Goal: Use online tool/utility: Utilize a website feature to perform a specific function

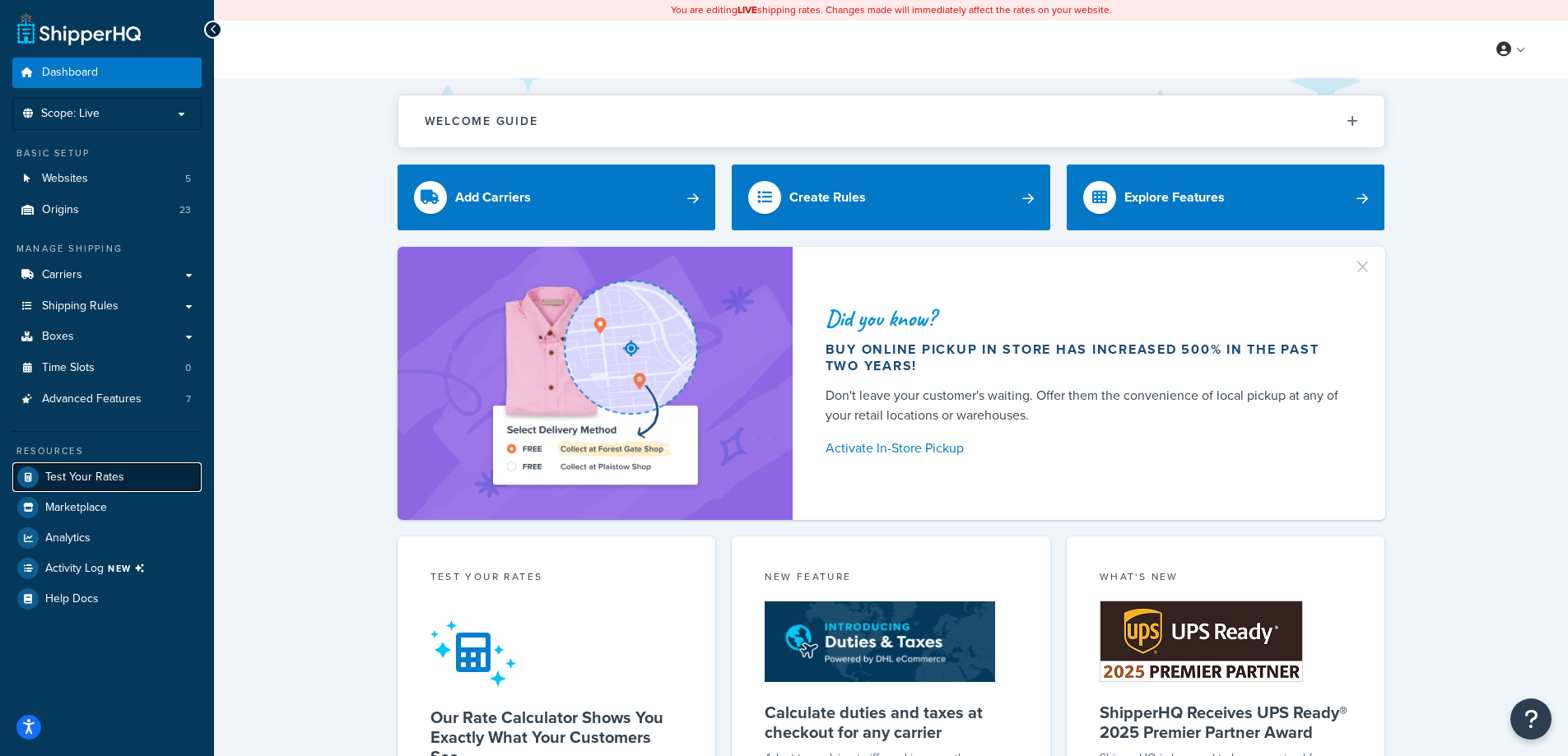
click at [113, 484] on span "Test Your Rates" at bounding box center [84, 478] width 79 height 14
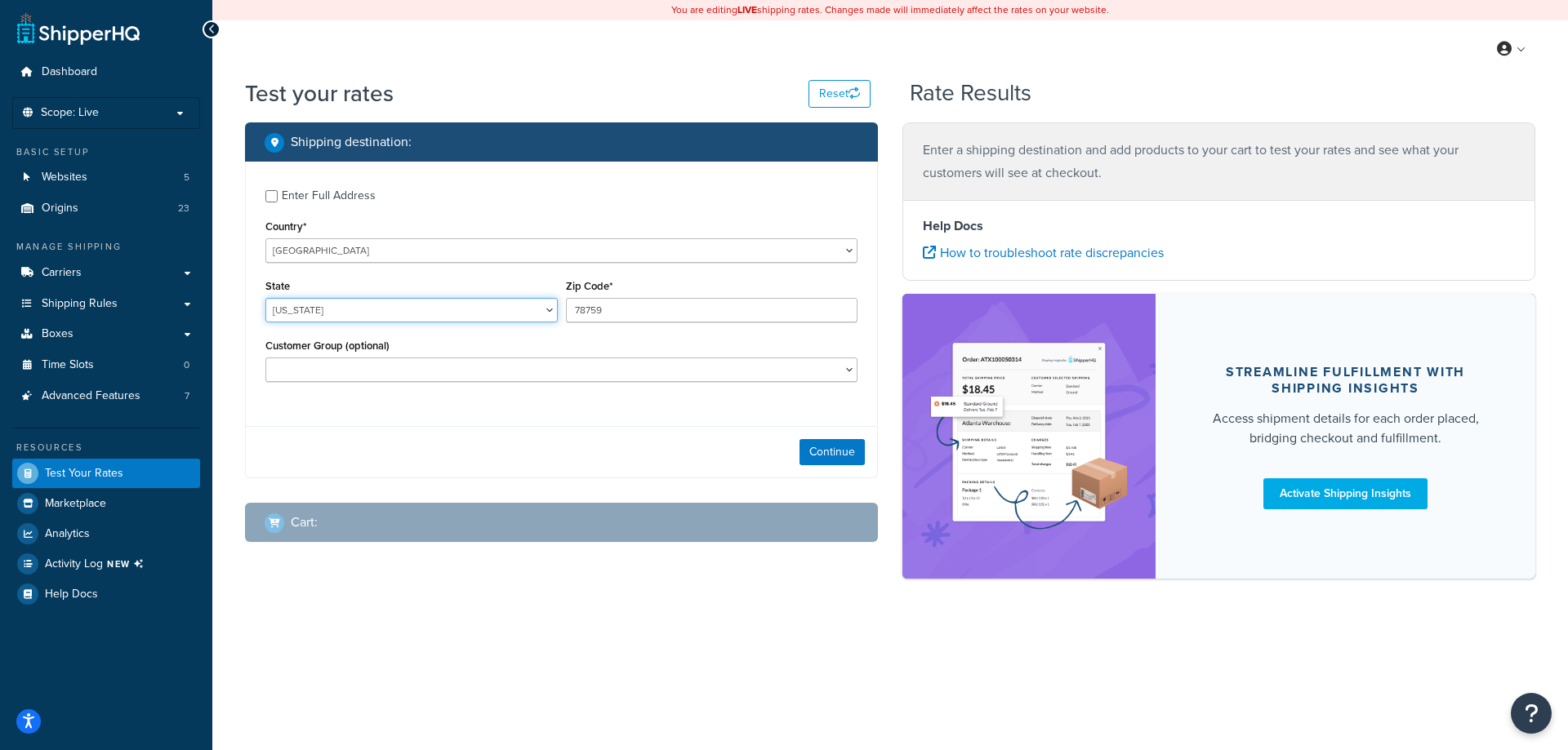
click at [497, 311] on select "[US_STATE] [US_STATE] [US_STATE] [US_STATE] [US_STATE] Armed Forces Americas Ar…" at bounding box center [411, 310] width 293 height 25
select select "MA"
click at [265, 298] on select "[US_STATE] [US_STATE] [US_STATE] [US_STATE] [US_STATE] Armed Forces Americas Ar…" at bounding box center [411, 310] width 293 height 25
click at [599, 312] on input "78759" at bounding box center [712, 310] width 293 height 25
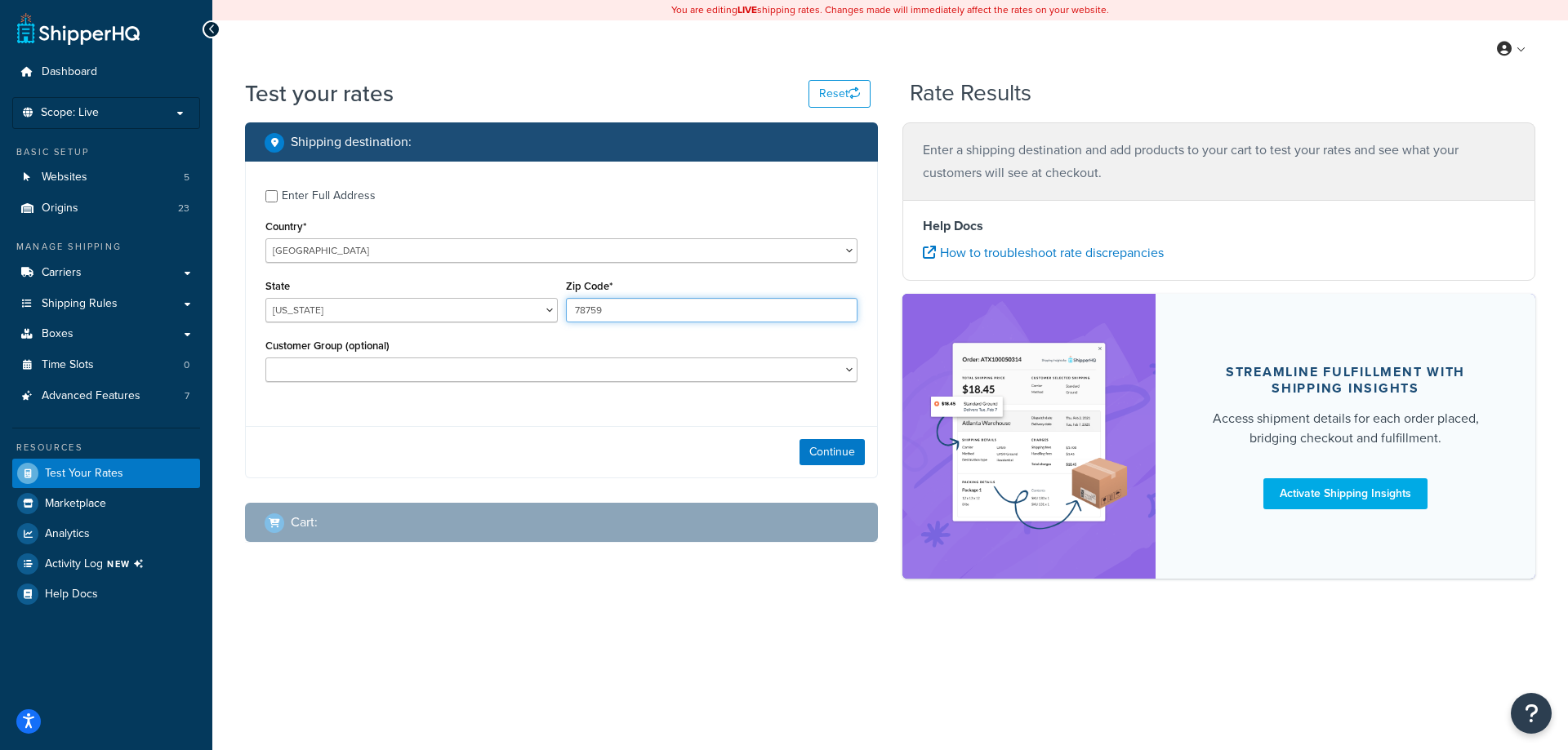
click at [599, 312] on input "78759" at bounding box center [712, 310] width 293 height 25
click at [599, 314] on input "78759" at bounding box center [712, 310] width 293 height 25
type input "01523"
click at [824, 451] on button "Continue" at bounding box center [832, 452] width 65 height 26
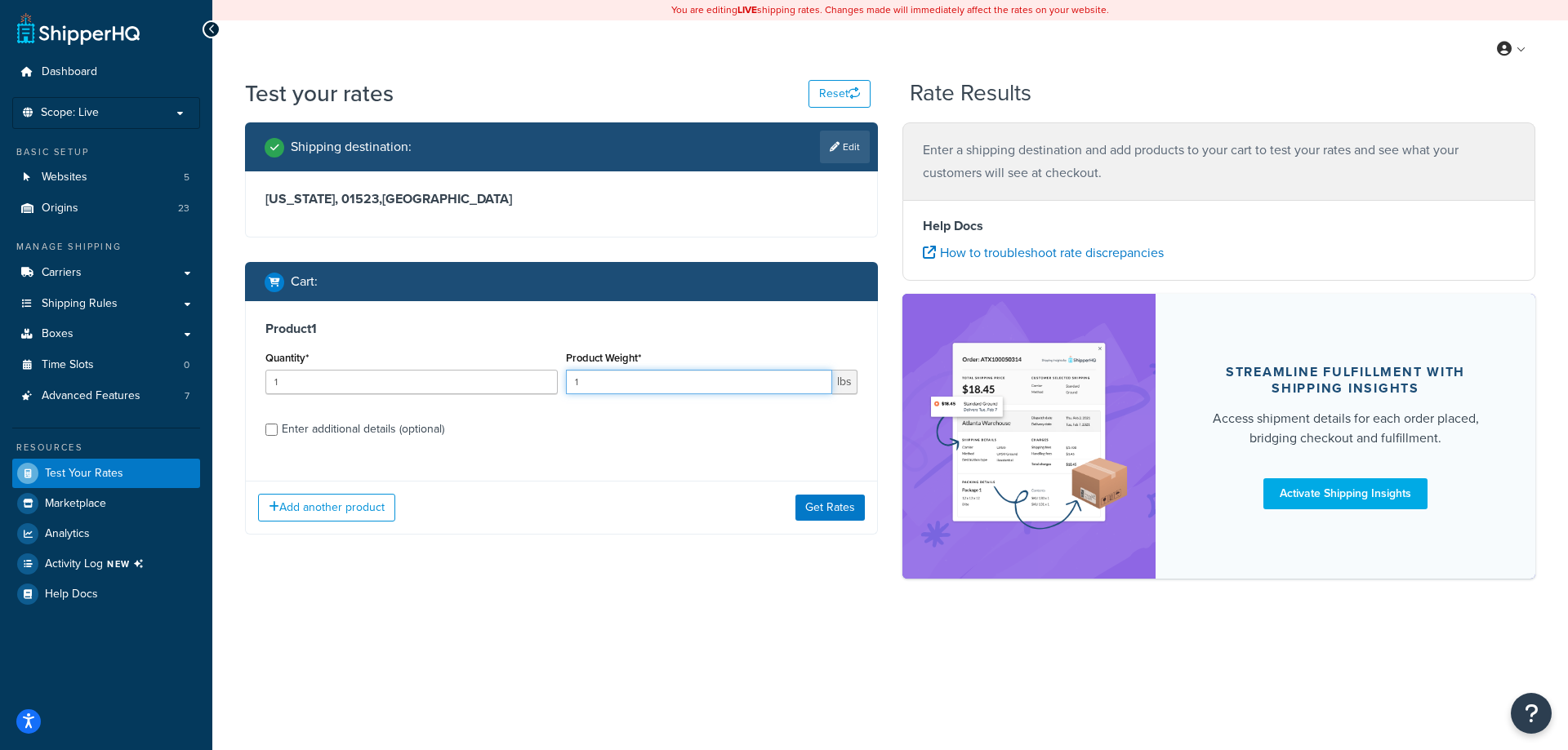
click at [699, 387] on input "1" at bounding box center [699, 382] width 267 height 25
type input "3.5"
click at [463, 435] on label "Enter additional details (optional)" at bounding box center [569, 428] width 575 height 26
click at [278, 435] on input "Enter additional details (optional)" at bounding box center [271, 429] width 12 height 12
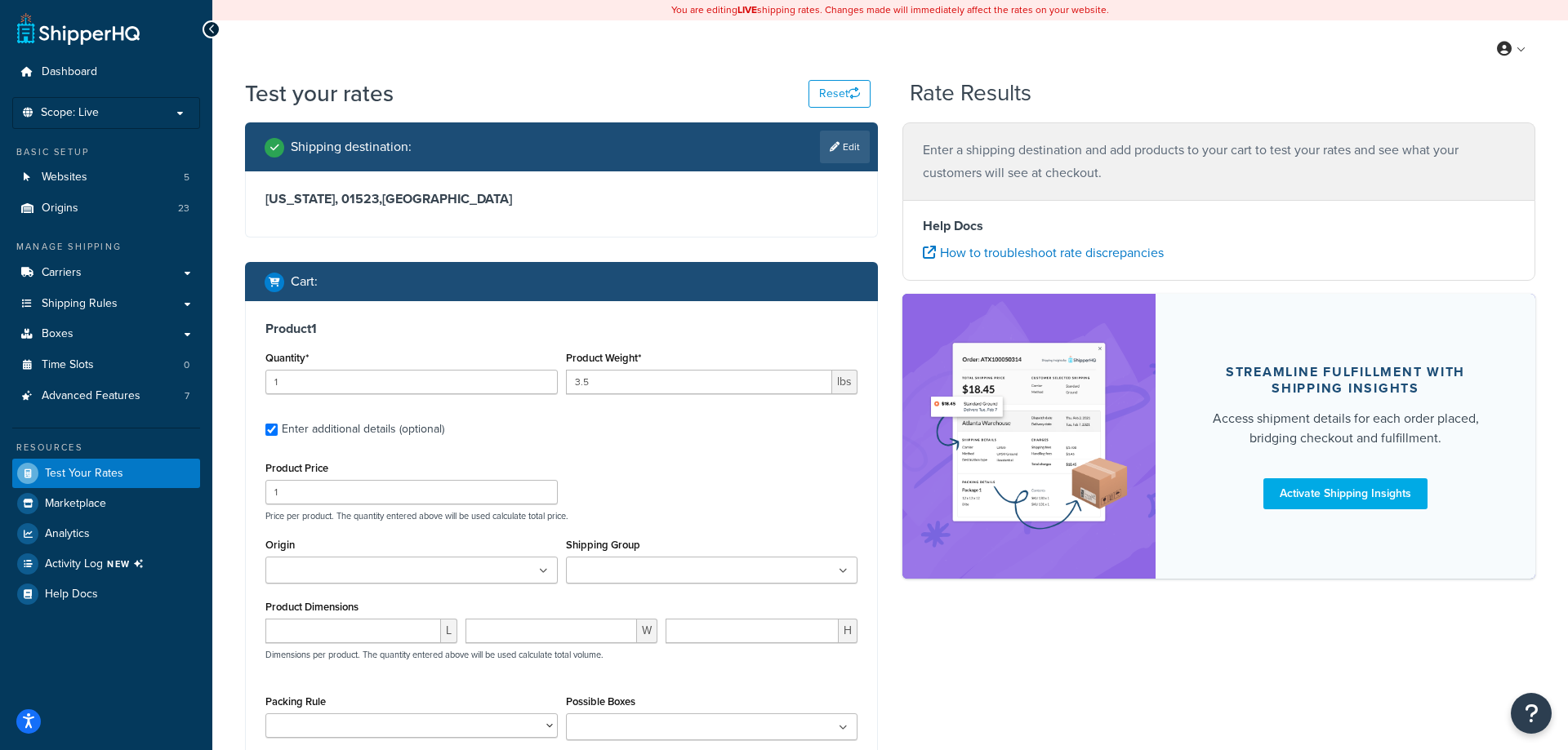
click at [385, 421] on div "Enter additional details (optional)" at bounding box center [363, 429] width 163 height 23
click at [278, 423] on input "Enter additional details (optional)" at bounding box center [271, 429] width 12 height 12
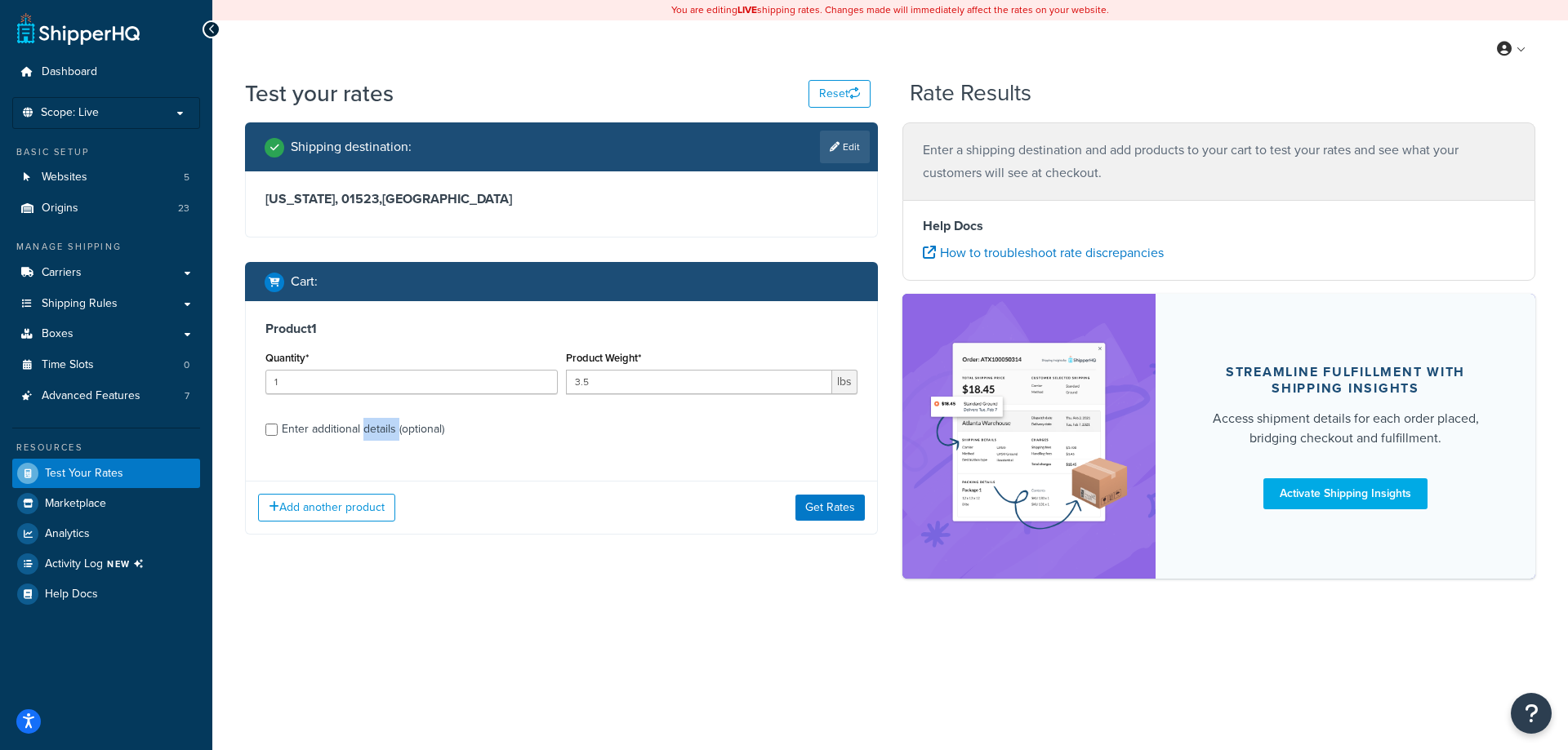
click at [385, 421] on div "Enter additional details (optional)" at bounding box center [363, 429] width 163 height 23
click at [278, 423] on input "Enter additional details (optional)" at bounding box center [271, 429] width 12 height 12
checkbox input "true"
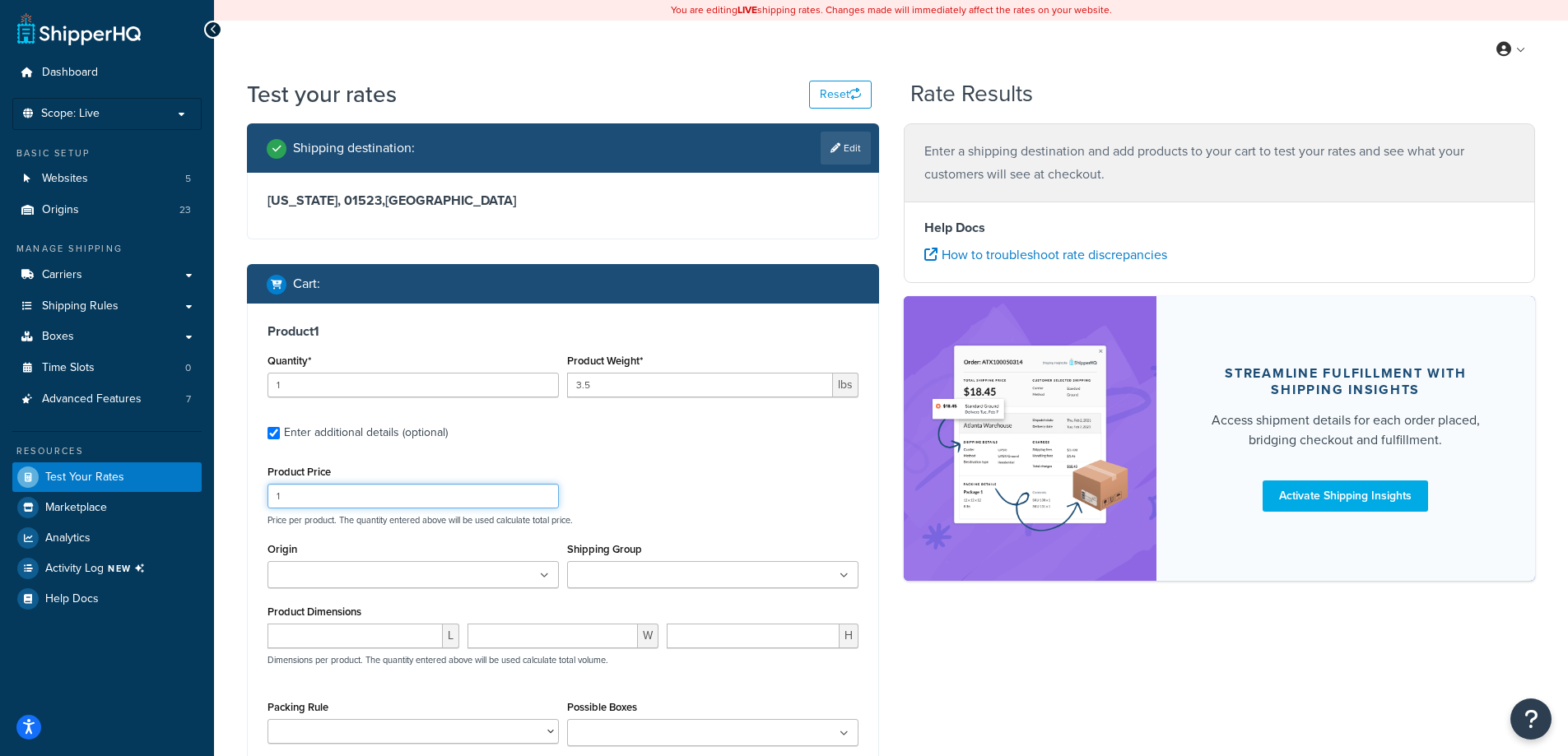
click at [416, 497] on input "1" at bounding box center [413, 497] width 291 height 25
type input "55.00"
click at [761, 580] on ul at bounding box center [712, 575] width 291 height 27
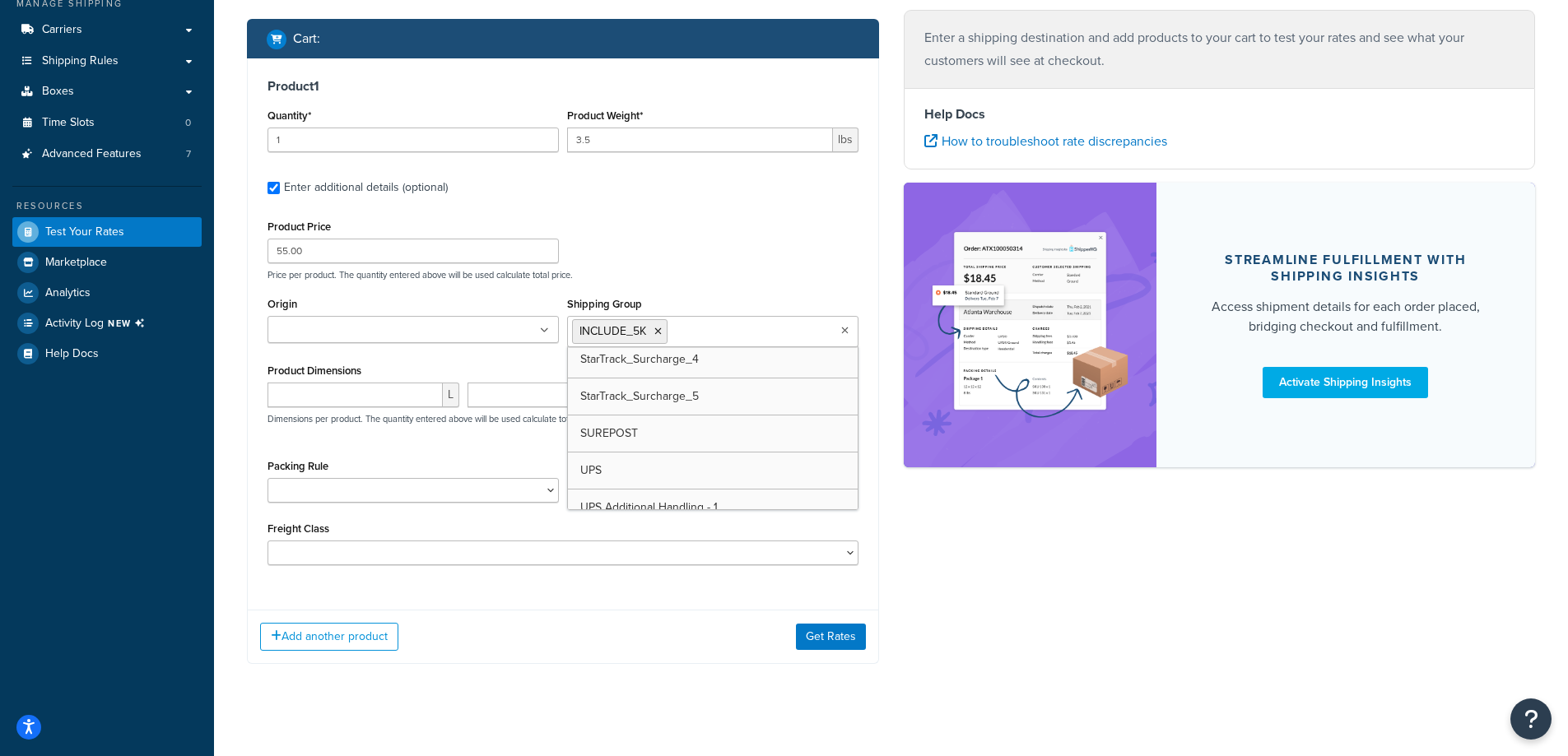
scroll to position [2303, 0]
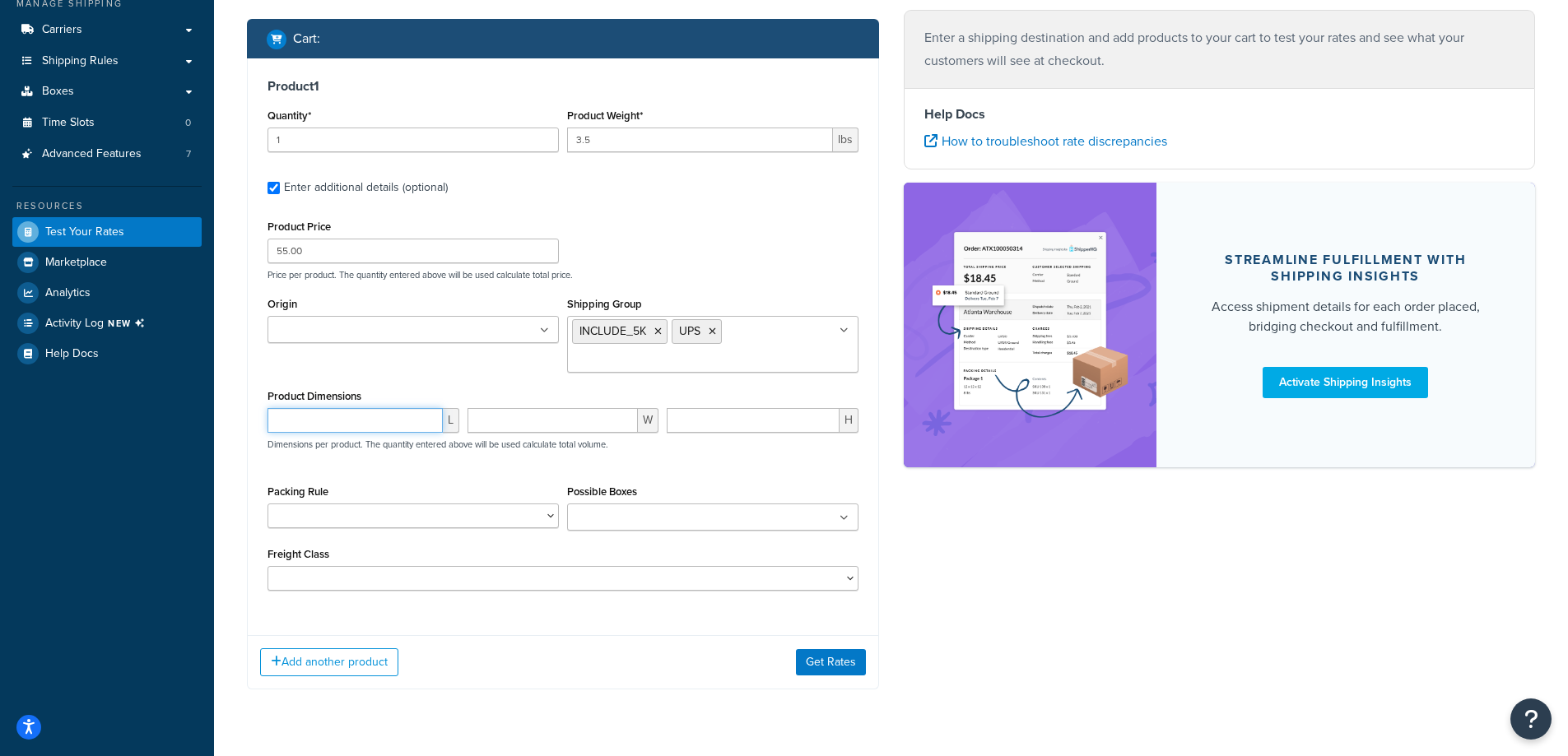
click at [404, 426] on input "number" at bounding box center [355, 420] width 175 height 25
type input "10"
type input "4"
click at [458, 517] on select "10-26 10-32.5 10-35 100LB Dumbbell Bumper Set 10KG Dumbbell Pair 10LB Dumbbell …" at bounding box center [413, 516] width 291 height 25
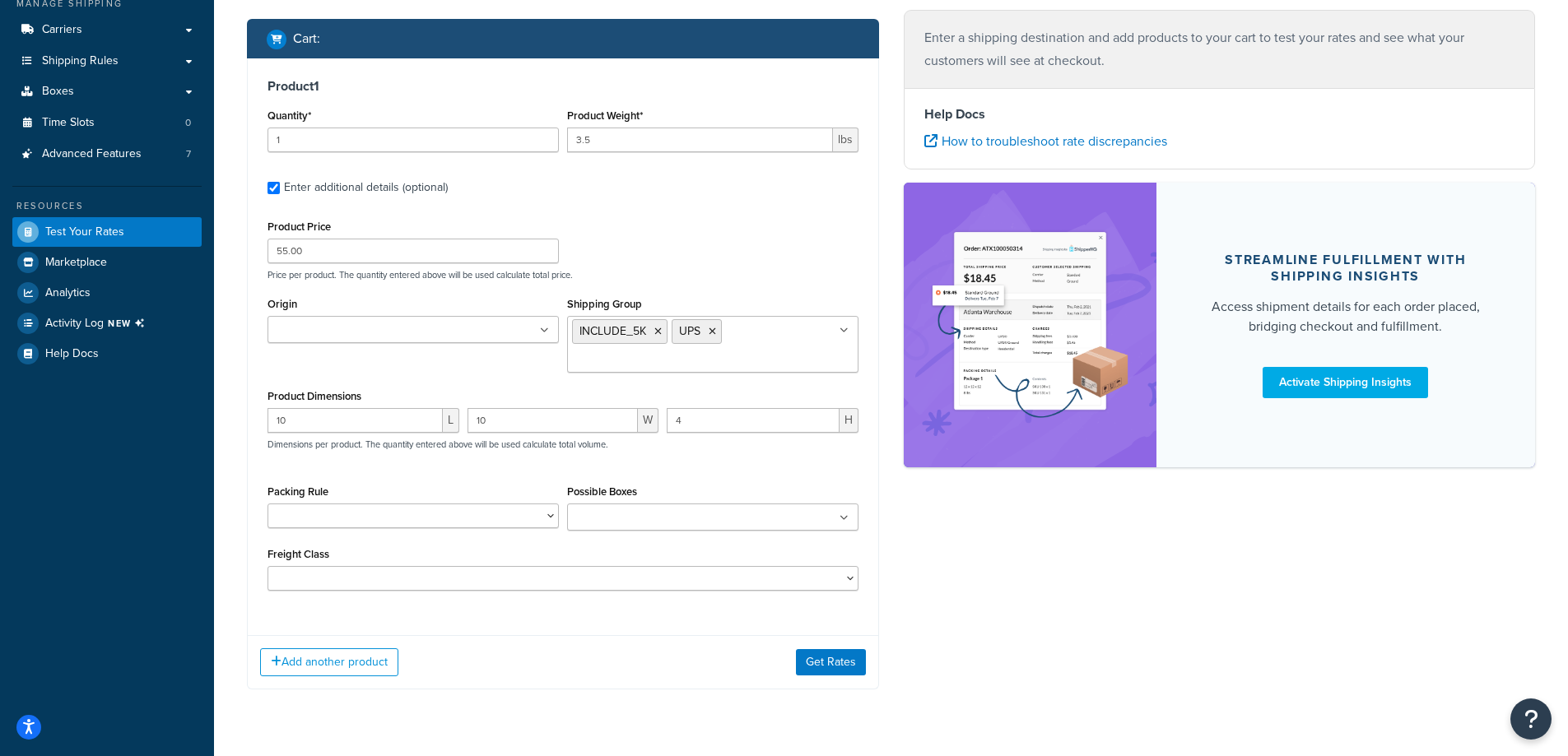
click at [1051, 555] on div "Shipping destination : Edit [US_STATE], 01523 , [GEOGRAPHIC_DATA] Cart : Produc…" at bounding box center [891, 296] width 1312 height 836
drag, startPoint x: 515, startPoint y: 498, endPoint x: 515, endPoint y: 507, distance: 9.0
click at [515, 498] on div "Packing Rule 10-26 10-32.5 10-35 100LB Dumbbell Bumper Set 10KG Dumbbell Pair 1…" at bounding box center [413, 505] width 291 height 48
click at [517, 511] on select "10-26 10-32.5 10-35 100LB Dumbbell Bumper Set 10KG Dumbbell Pair 10LB Dumbbell …" at bounding box center [413, 516] width 291 height 25
click at [521, 537] on div "Packing Rule 10-26 10-32.5 10-35 100LB Dumbbell Bumper Set 10KG Dumbbell Pair 1…" at bounding box center [413, 511] width 299 height 60
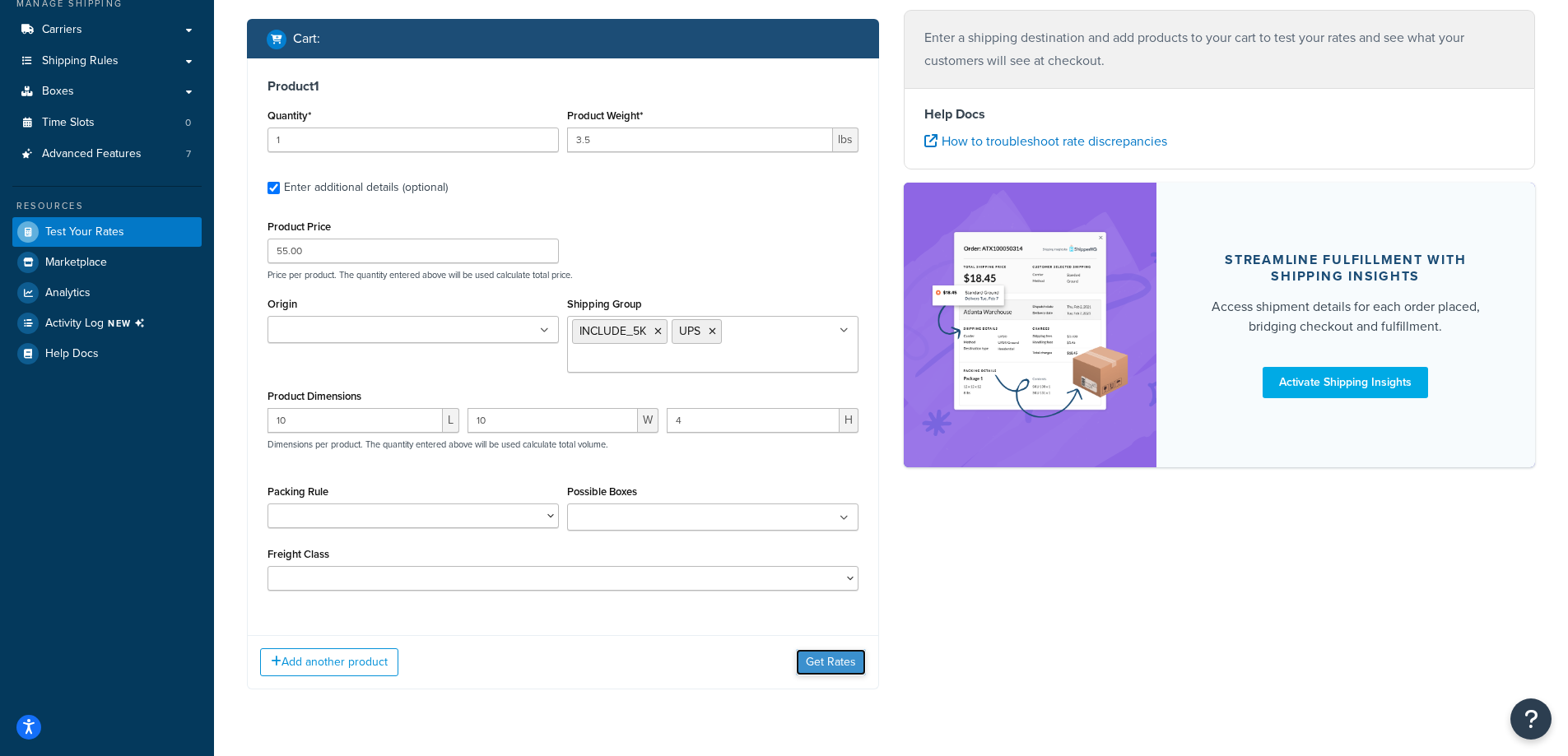
click at [819, 667] on button "Get Rates" at bounding box center [830, 662] width 70 height 27
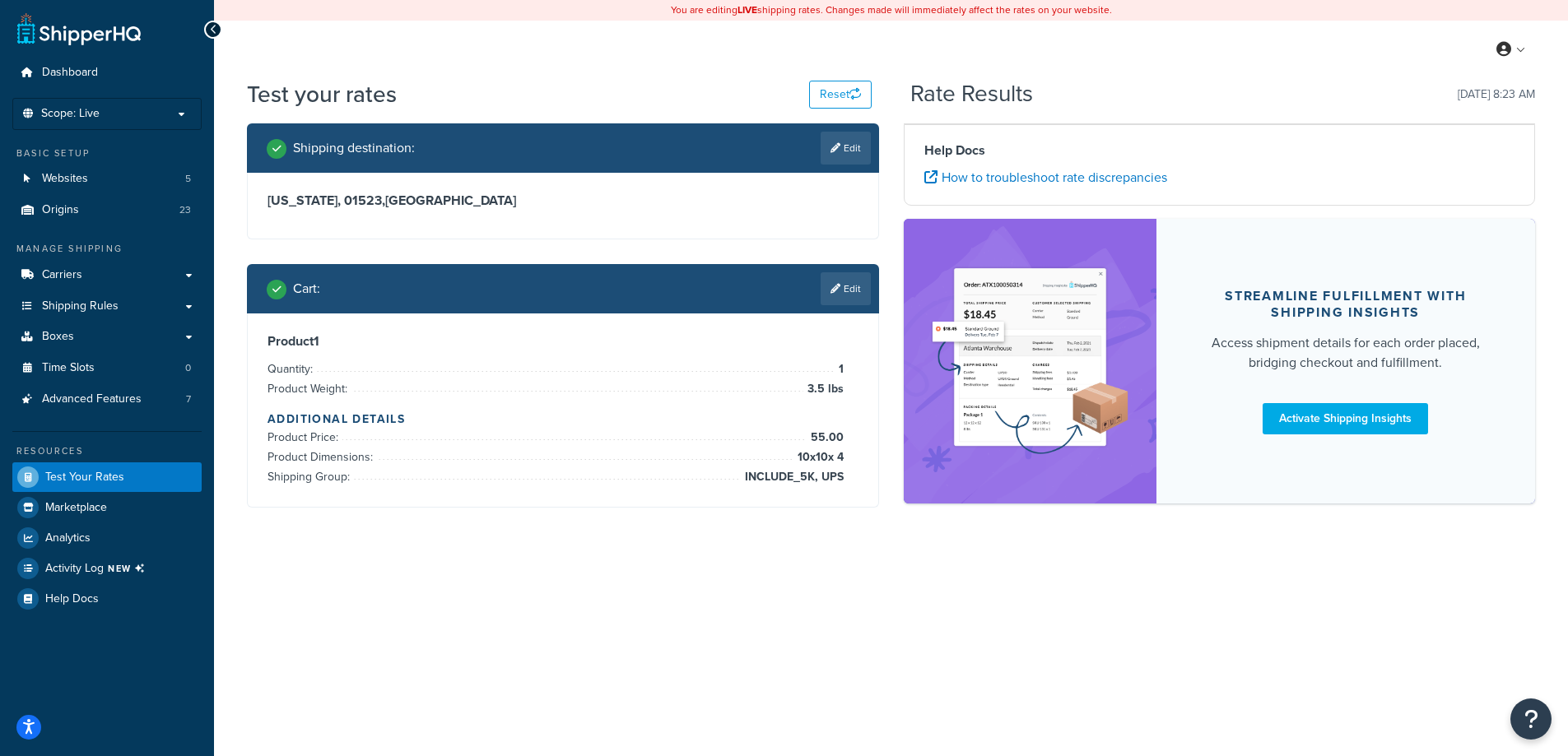
scroll to position [0, 0]
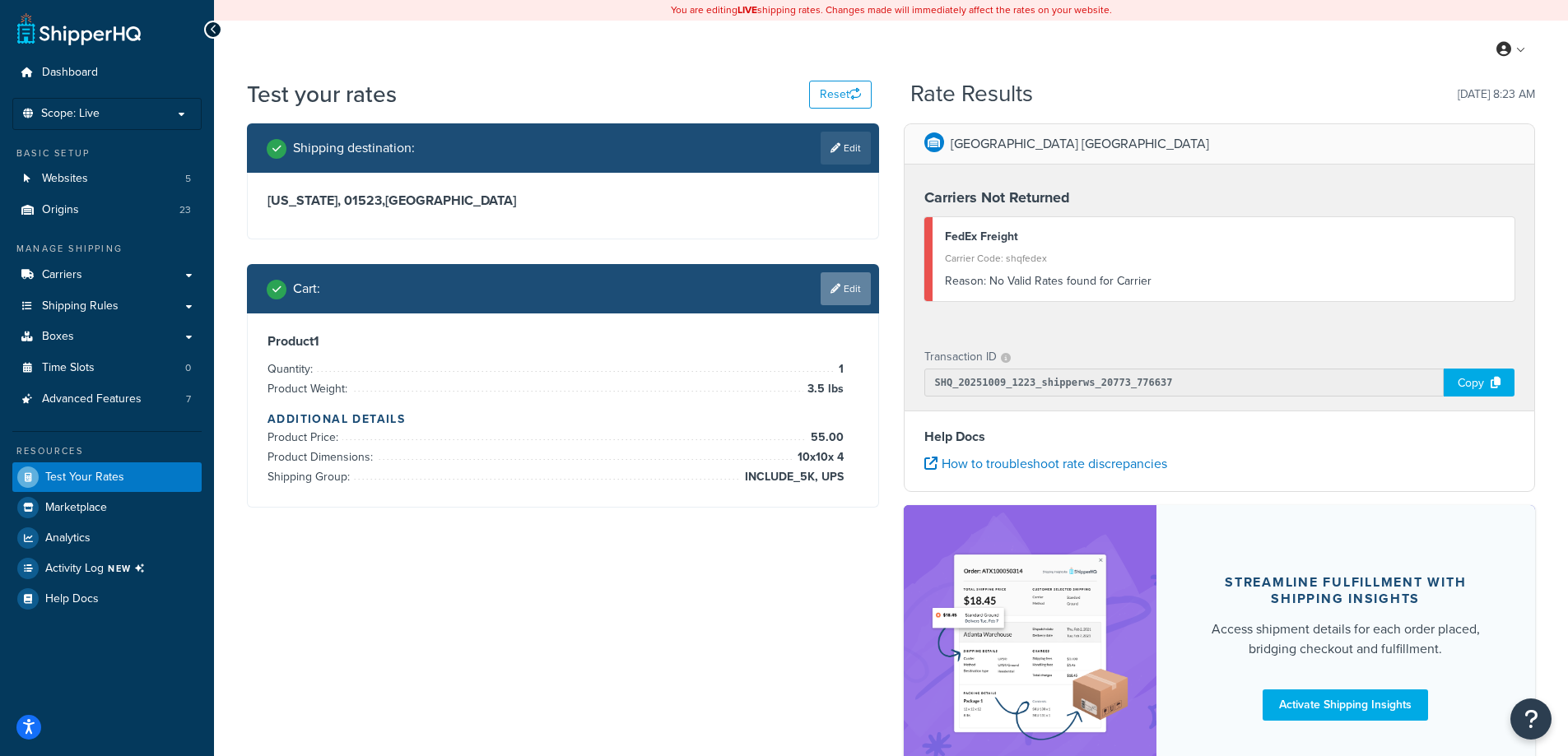
click at [856, 296] on link "Edit" at bounding box center [846, 289] width 50 height 33
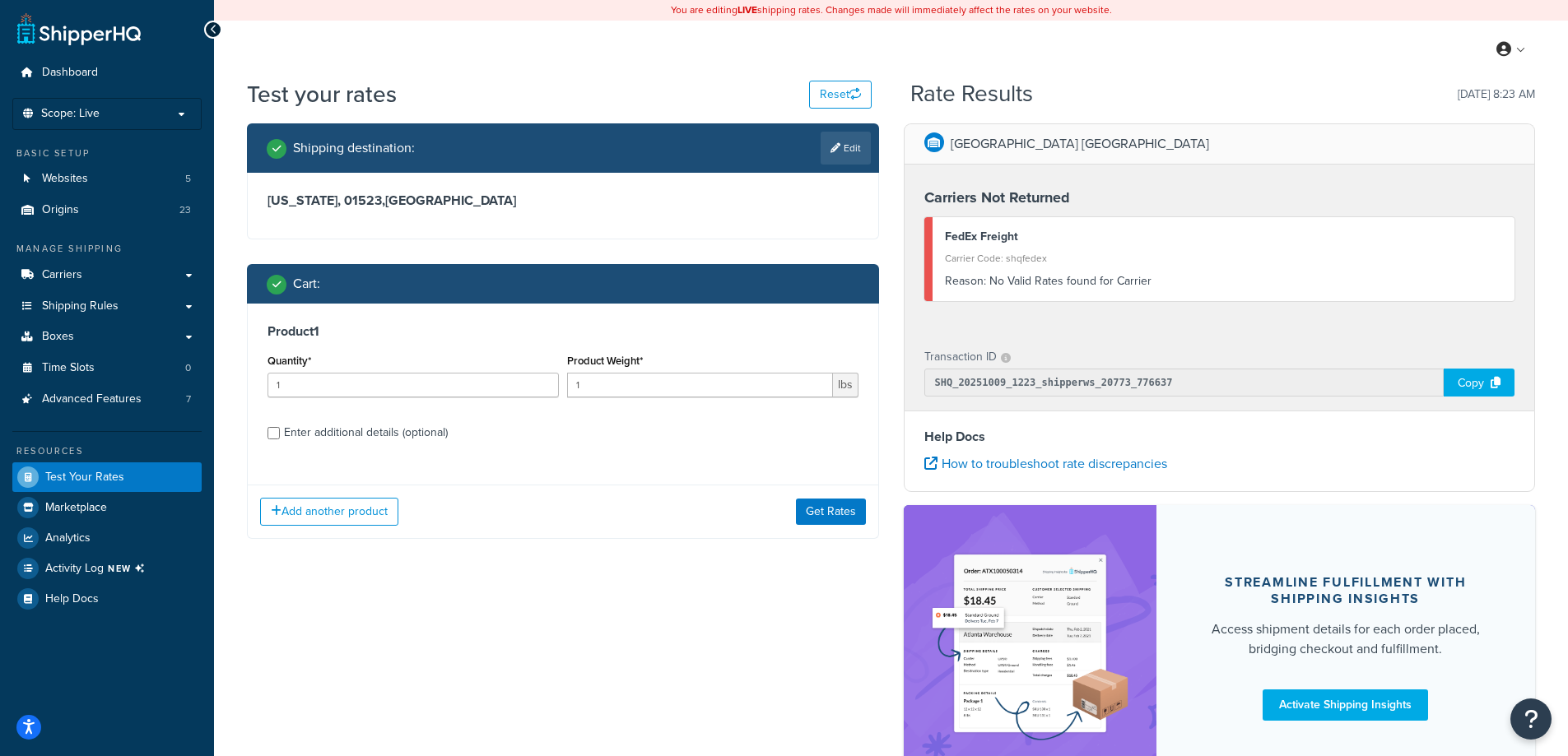
drag, startPoint x: 452, startPoint y: 365, endPoint x: 449, endPoint y: 374, distance: 9.5
click at [450, 365] on div "Quantity* 1" at bounding box center [413, 374] width 291 height 48
click at [449, 375] on input "1" at bounding box center [413, 385] width 291 height 25
type input "3"
click at [814, 505] on button "Get Rates" at bounding box center [830, 512] width 70 height 27
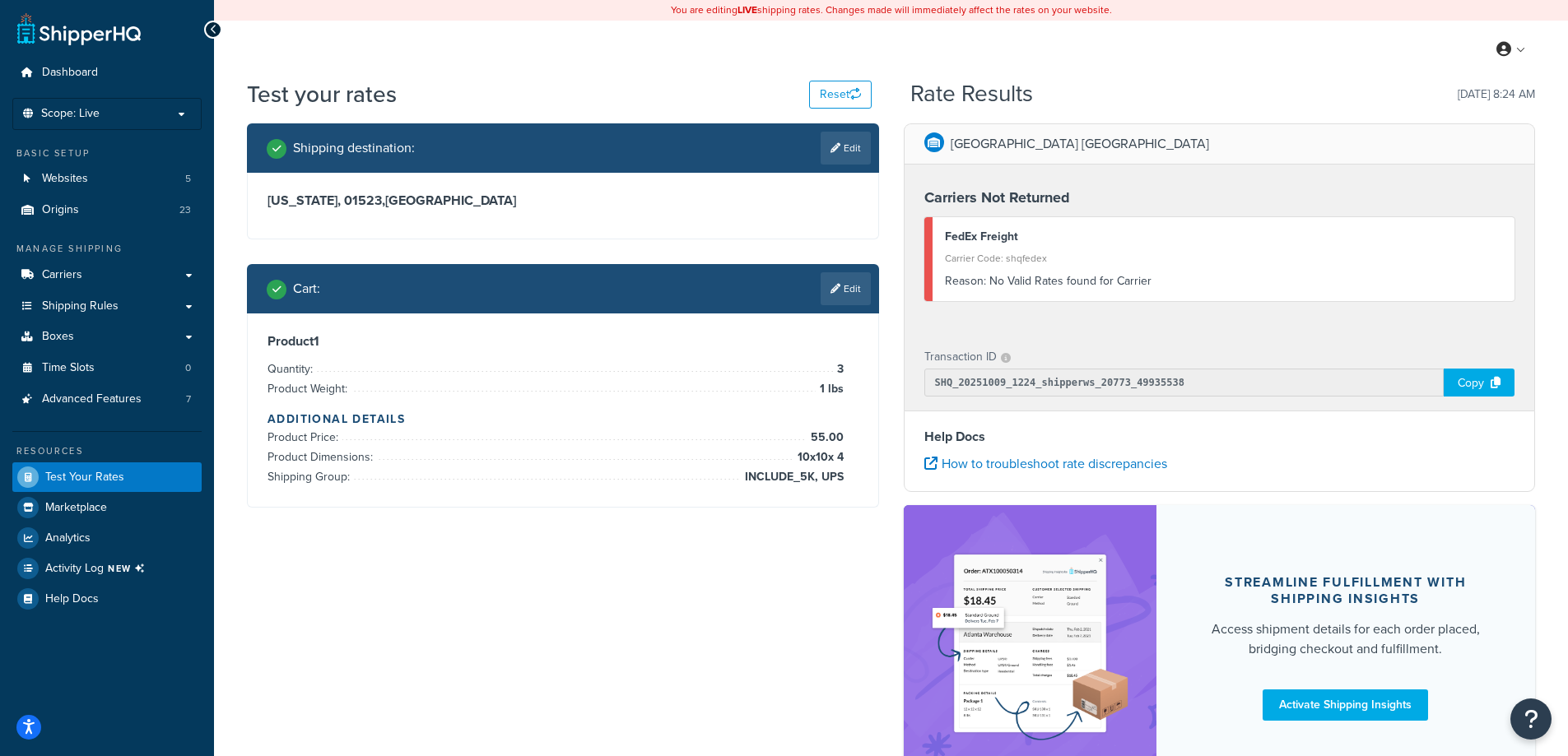
click at [1170, 55] on div "My Profile Billing Global Settings Contact Us Logout" at bounding box center [891, 49] width 1354 height 58
click at [128, 181] on link "Websites 5" at bounding box center [107, 179] width 189 height 30
